Goal: Entertainment & Leisure: Consume media (video, audio)

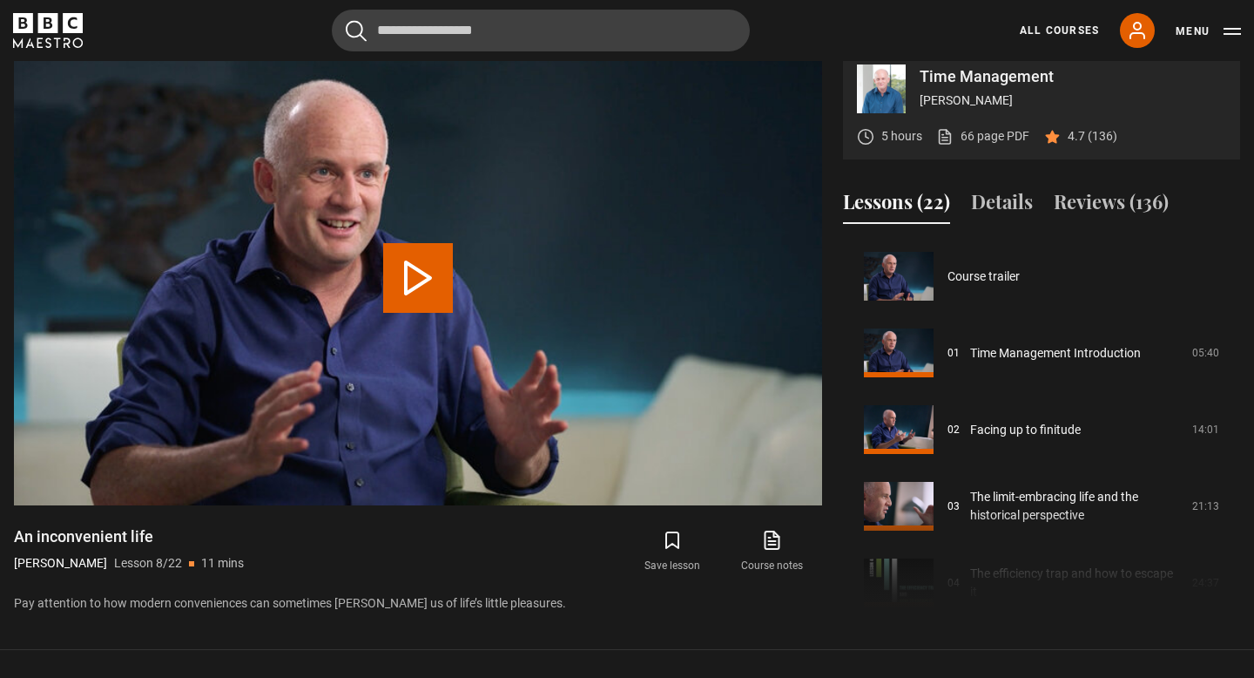
scroll to position [536, 0]
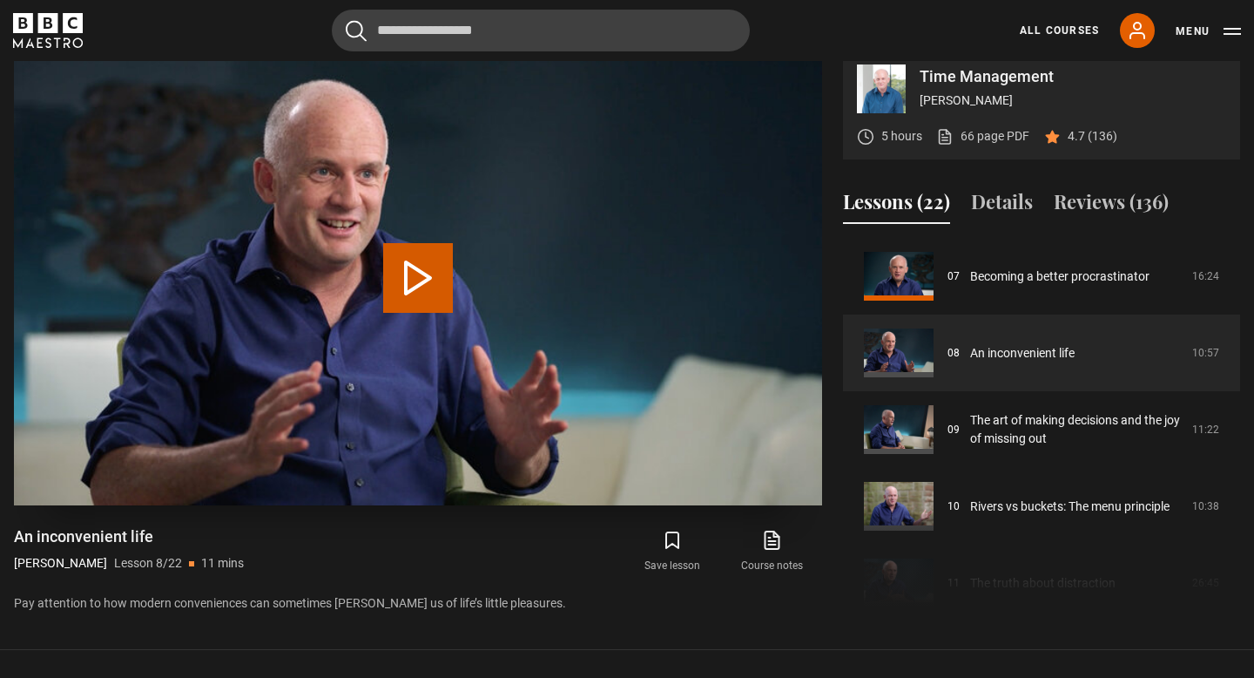
click at [414, 293] on button "Play Lesson An inconvenient life" at bounding box center [418, 278] width 70 height 70
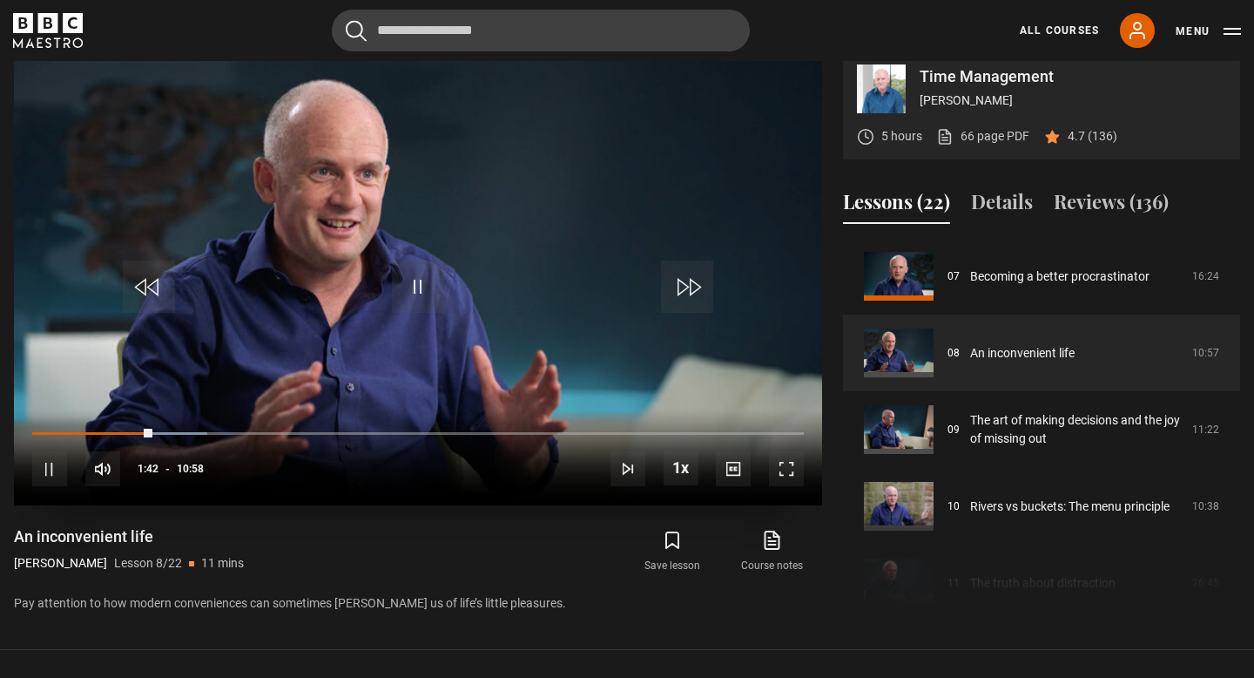
click at [779, 486] on span "Video Player" at bounding box center [786, 468] width 35 height 35
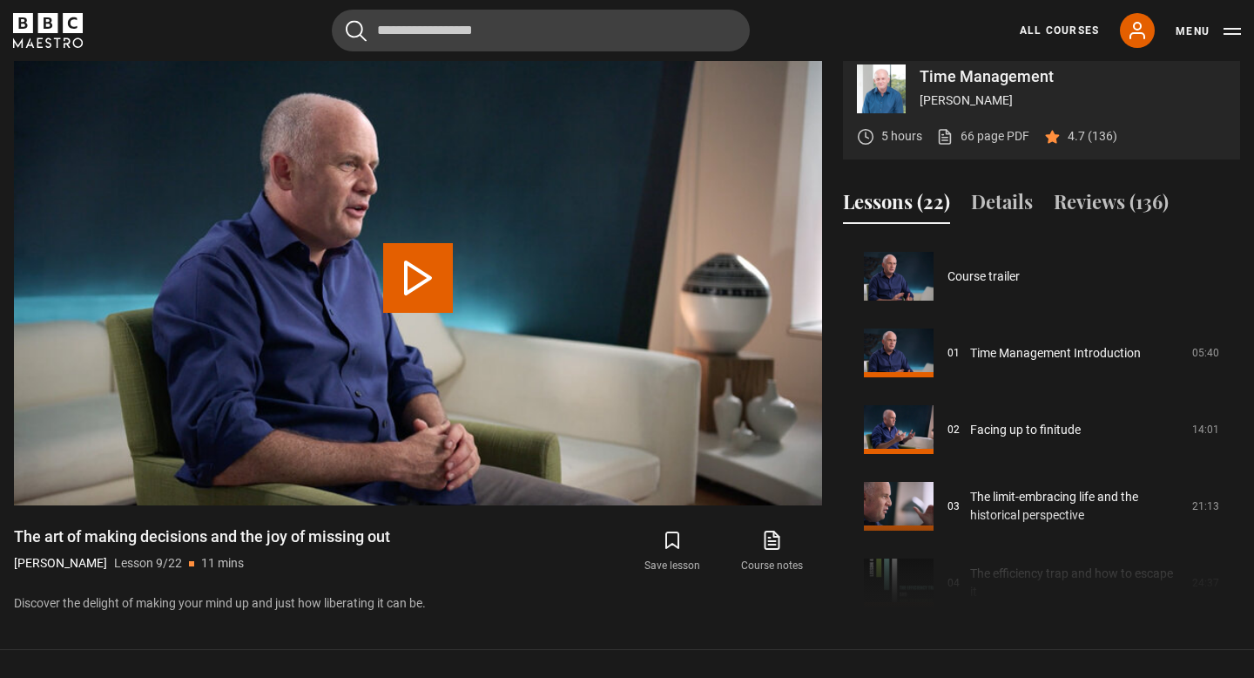
scroll to position [613, 0]
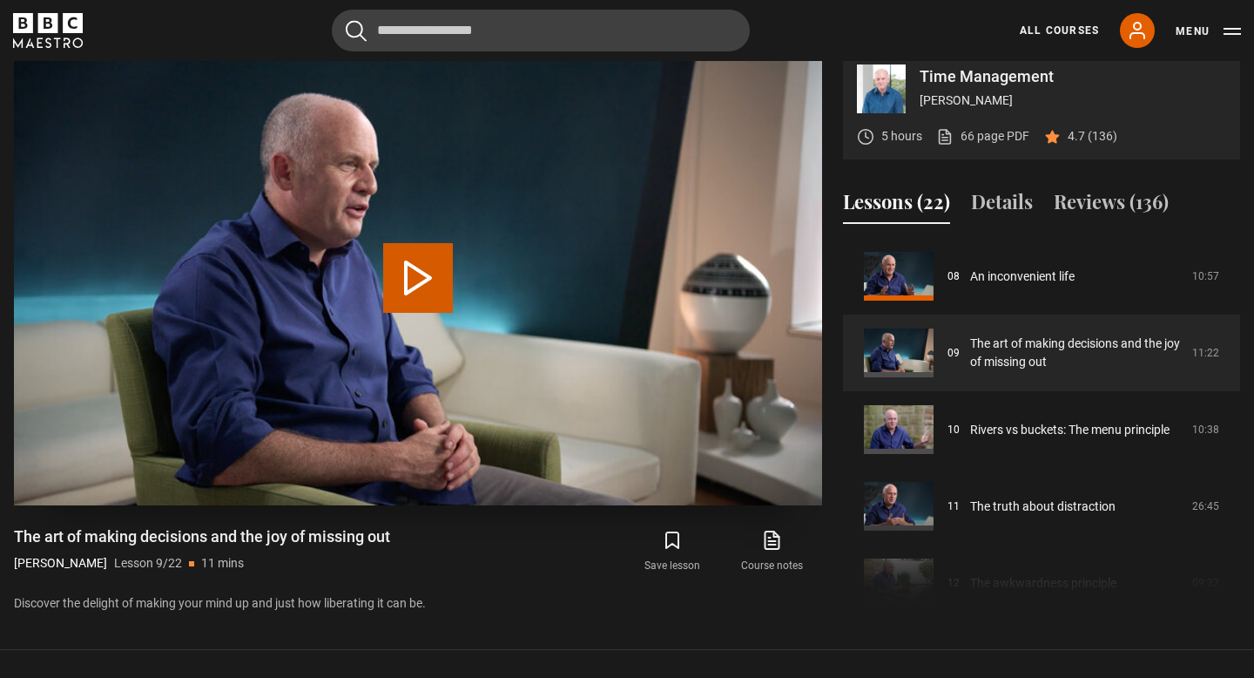
click at [415, 291] on button "Play Lesson The art of making decisions and the joy of missing out" at bounding box center [418, 278] width 70 height 70
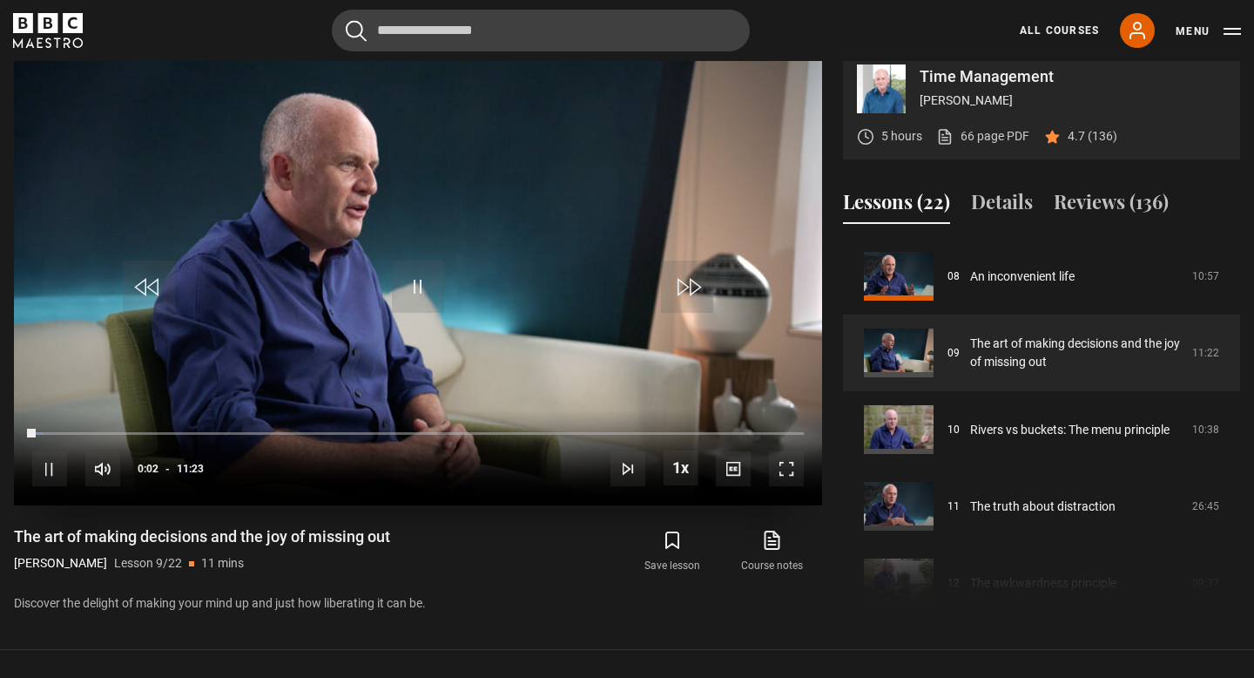
click at [789, 486] on span "Video Player" at bounding box center [786, 468] width 35 height 35
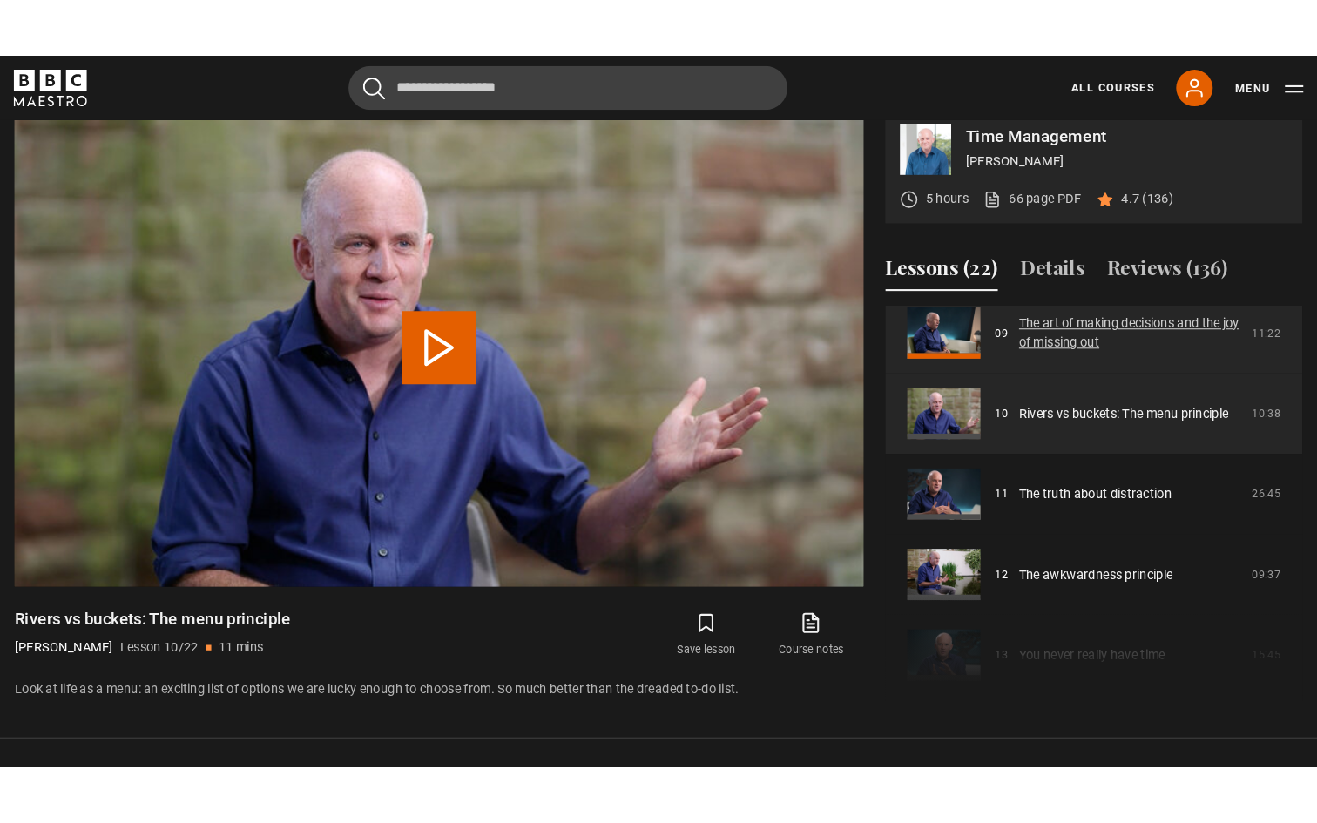
scroll to position [705, 0]
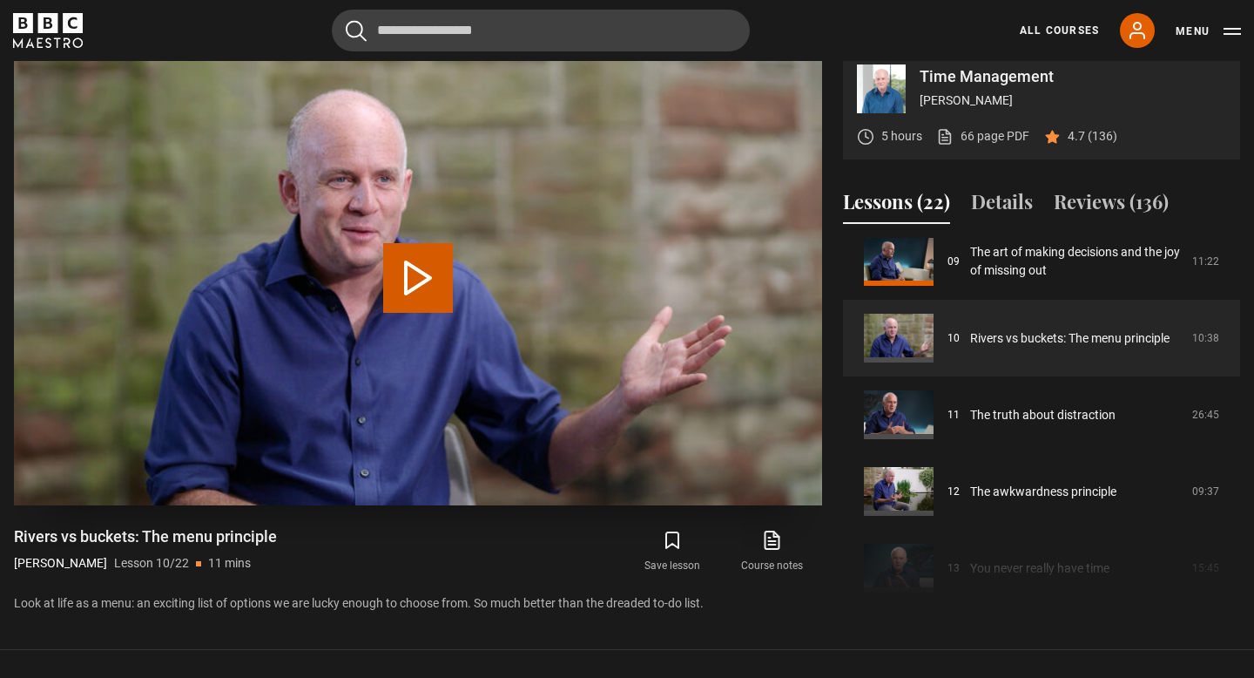
click at [415, 301] on button "Play Lesson Rivers vs buckets: The menu principle" at bounding box center [418, 278] width 70 height 70
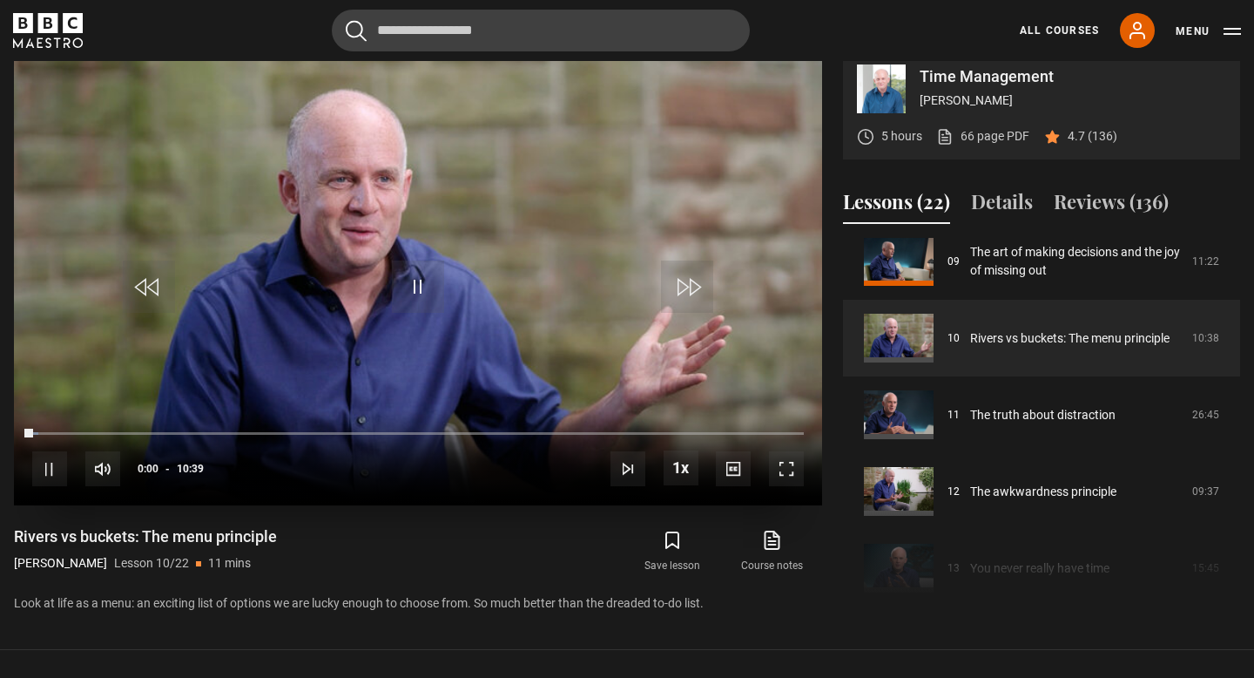
click at [783, 486] on span "Video Player" at bounding box center [786, 468] width 35 height 35
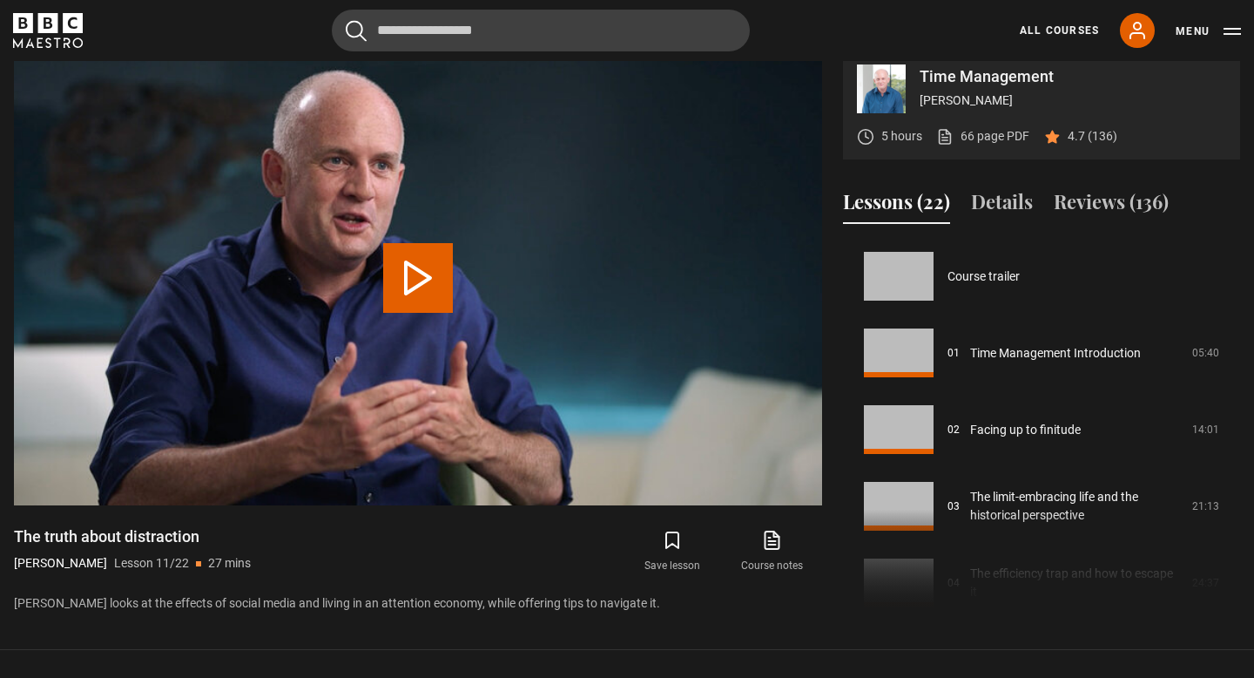
scroll to position [766, 0]
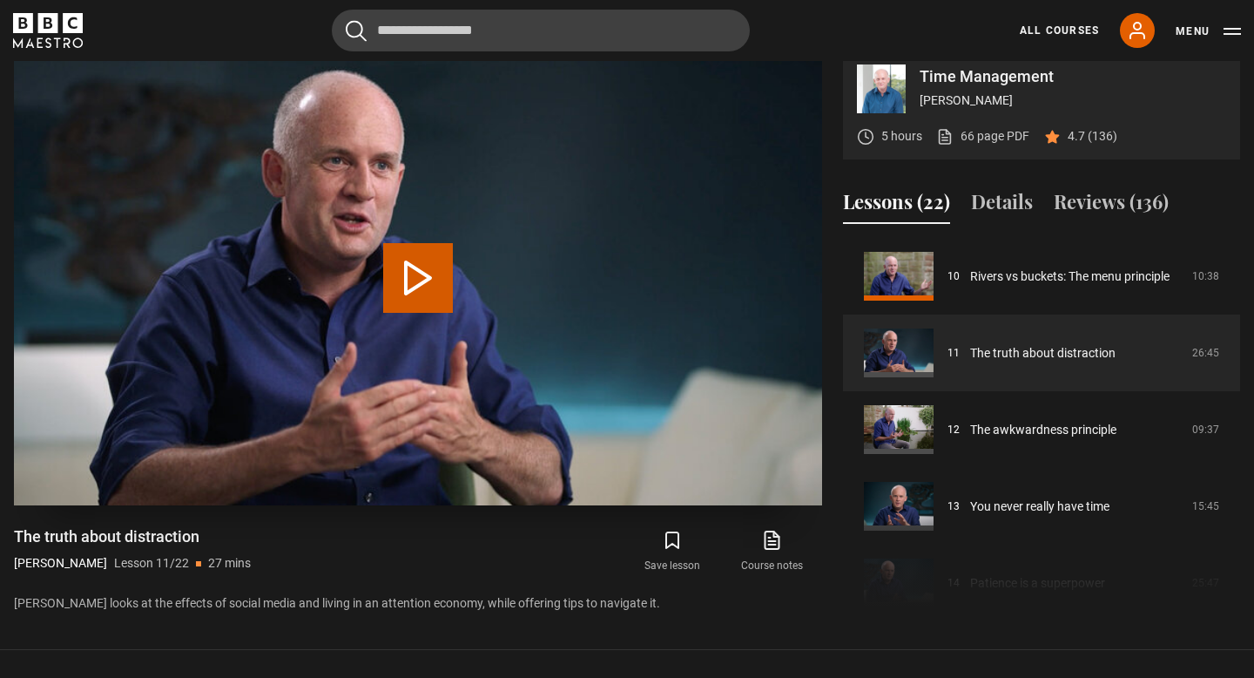
click at [414, 292] on button "Play Lesson The truth about distraction" at bounding box center [418, 278] width 70 height 70
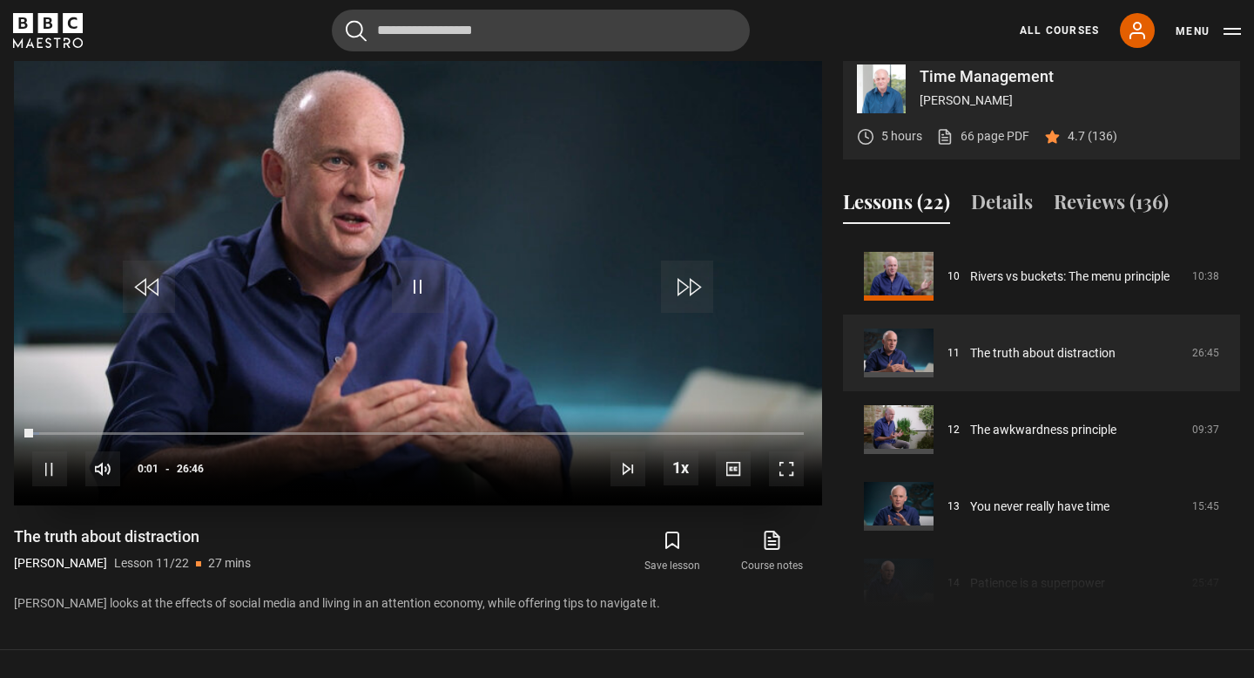
click at [785, 486] on span "Video Player" at bounding box center [786, 468] width 35 height 35
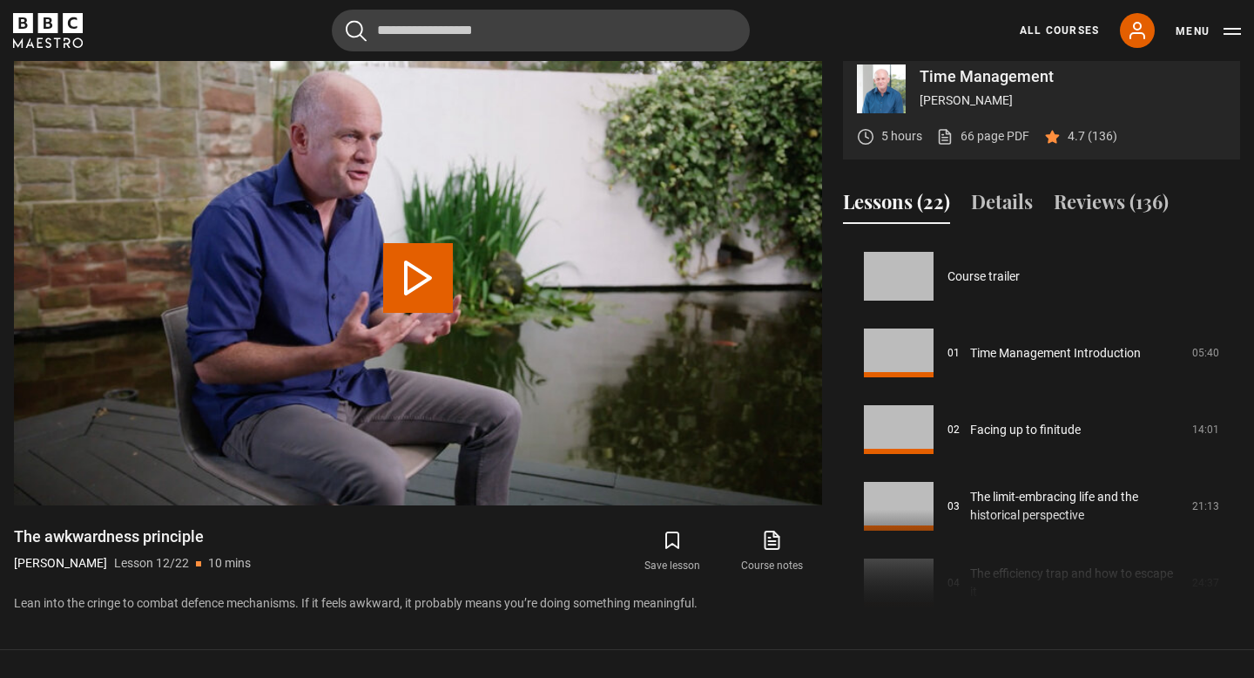
scroll to position [843, 0]
